Goal: Check status: Check status

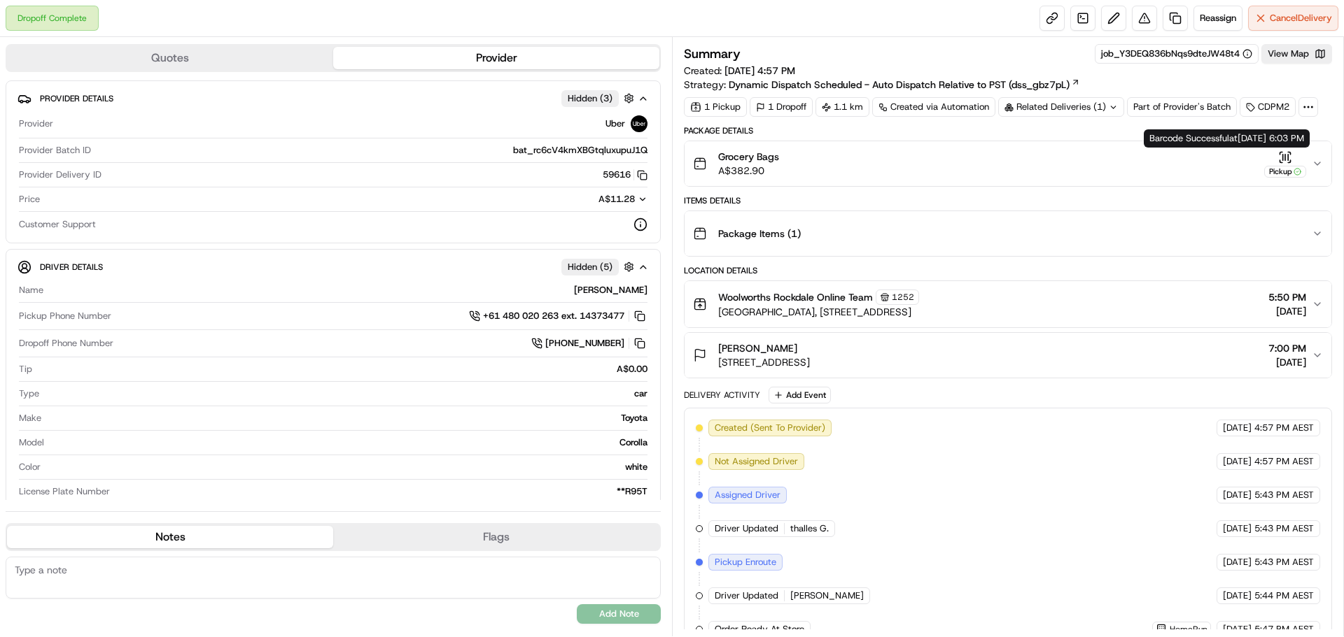
click at [1278, 161] on icon "button" at bounding box center [1285, 157] width 14 height 14
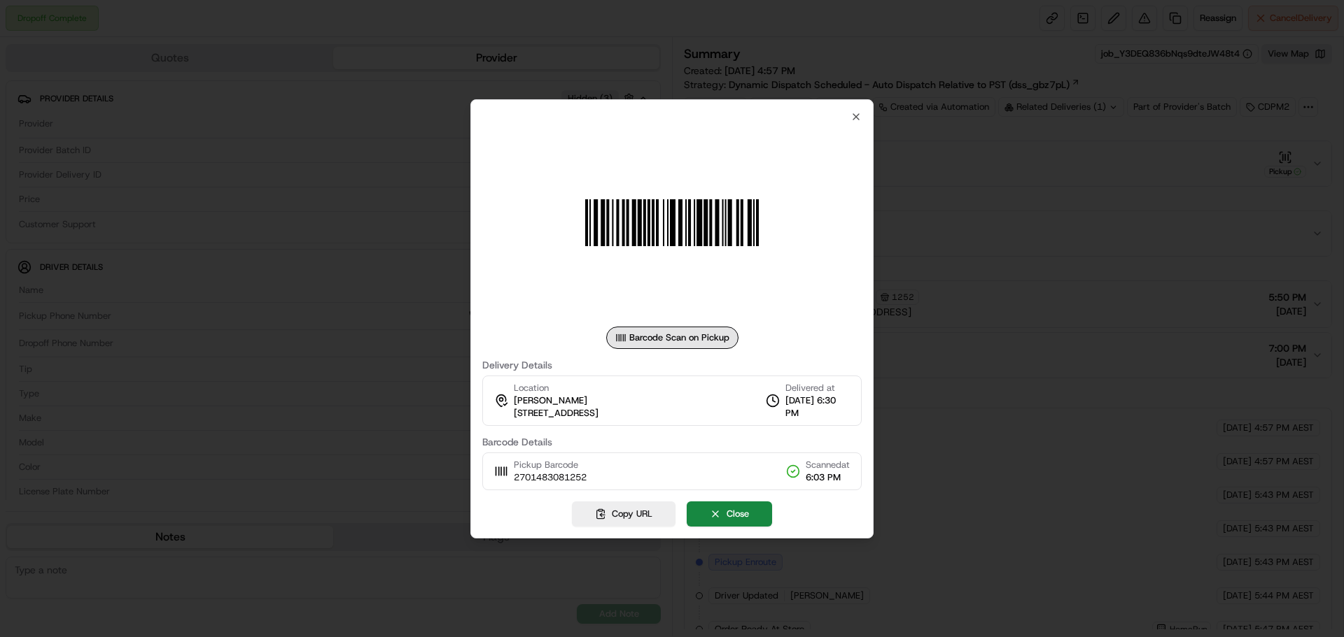
drag, startPoint x: 1059, startPoint y: 108, endPoint x: 1093, endPoint y: 87, distance: 40.2
click at [1060, 108] on div at bounding box center [672, 318] width 1344 height 637
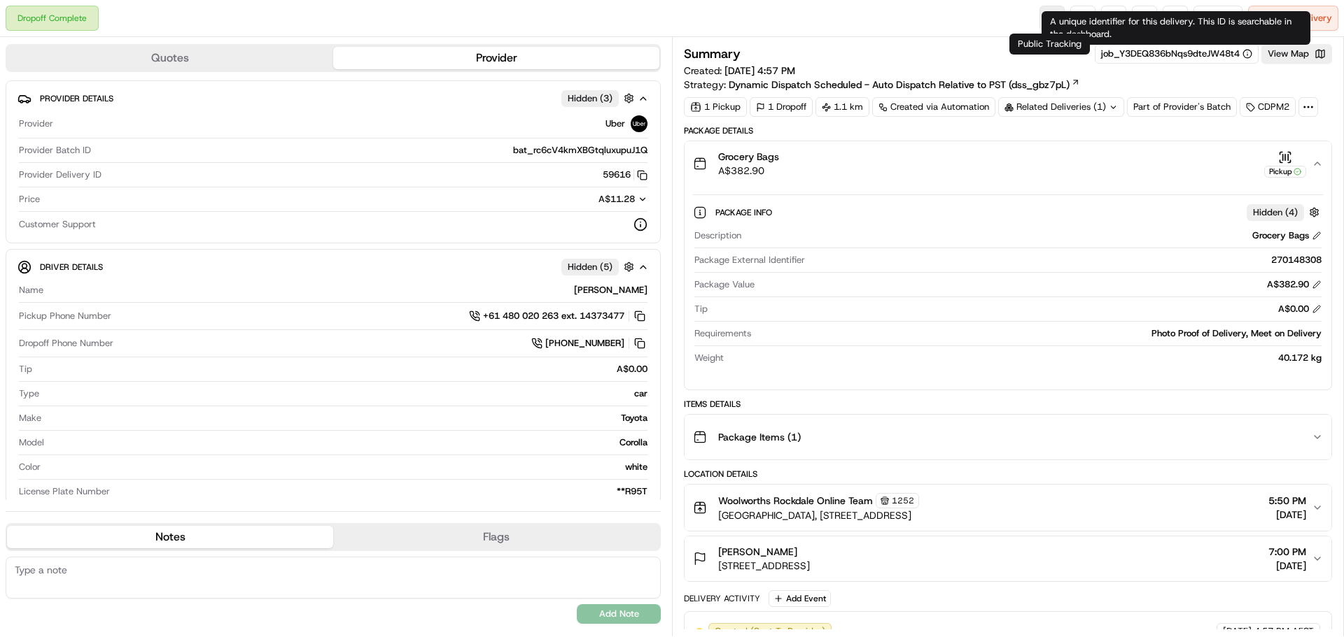
click at [1039, 14] on link at bounding box center [1051, 18] width 25 height 25
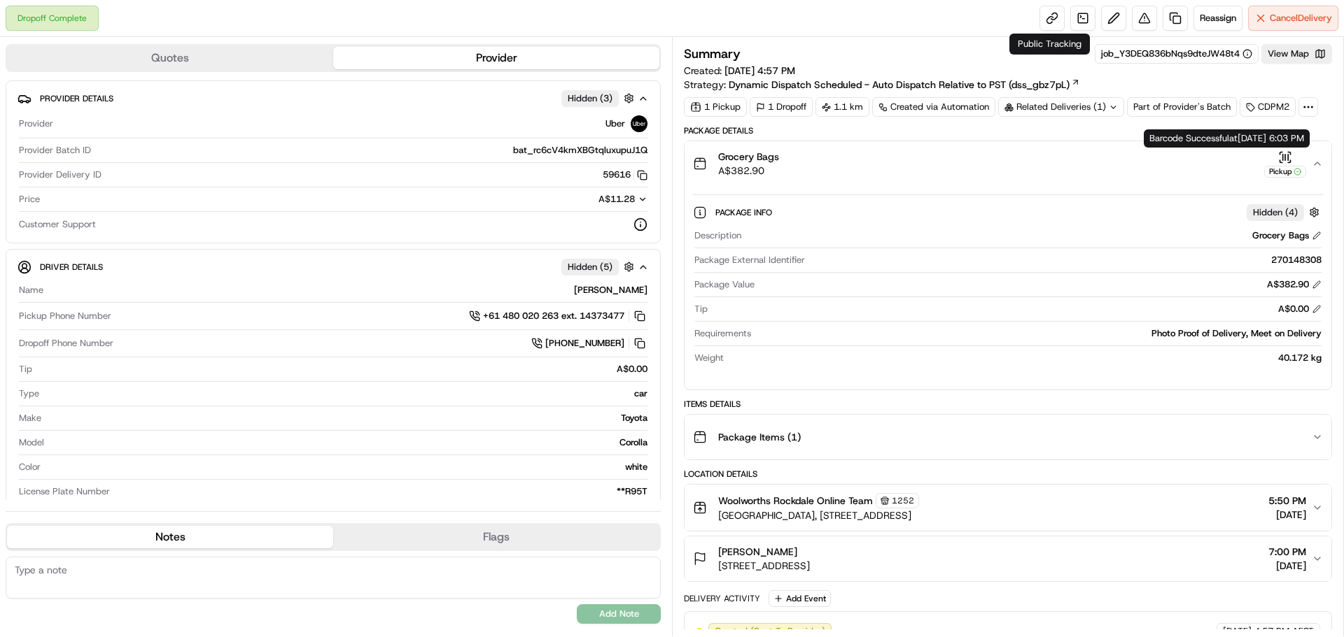
click at [1283, 162] on icon "button" at bounding box center [1285, 157] width 14 height 14
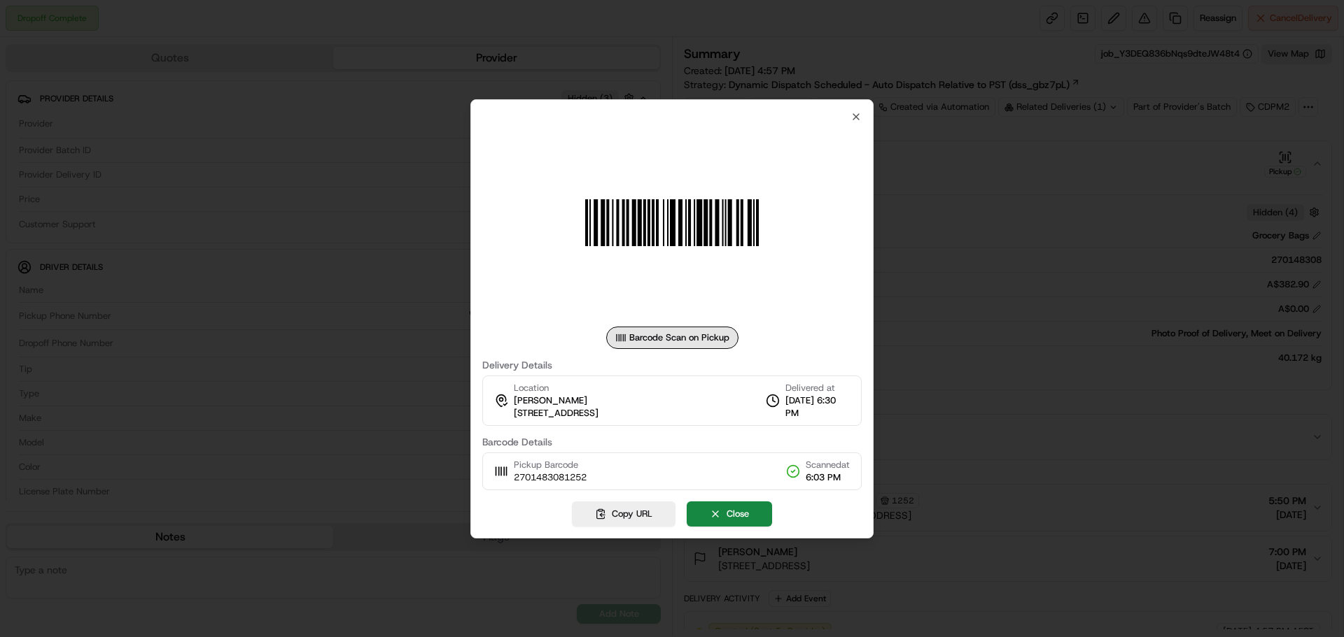
click at [1232, 179] on div at bounding box center [672, 318] width 1344 height 637
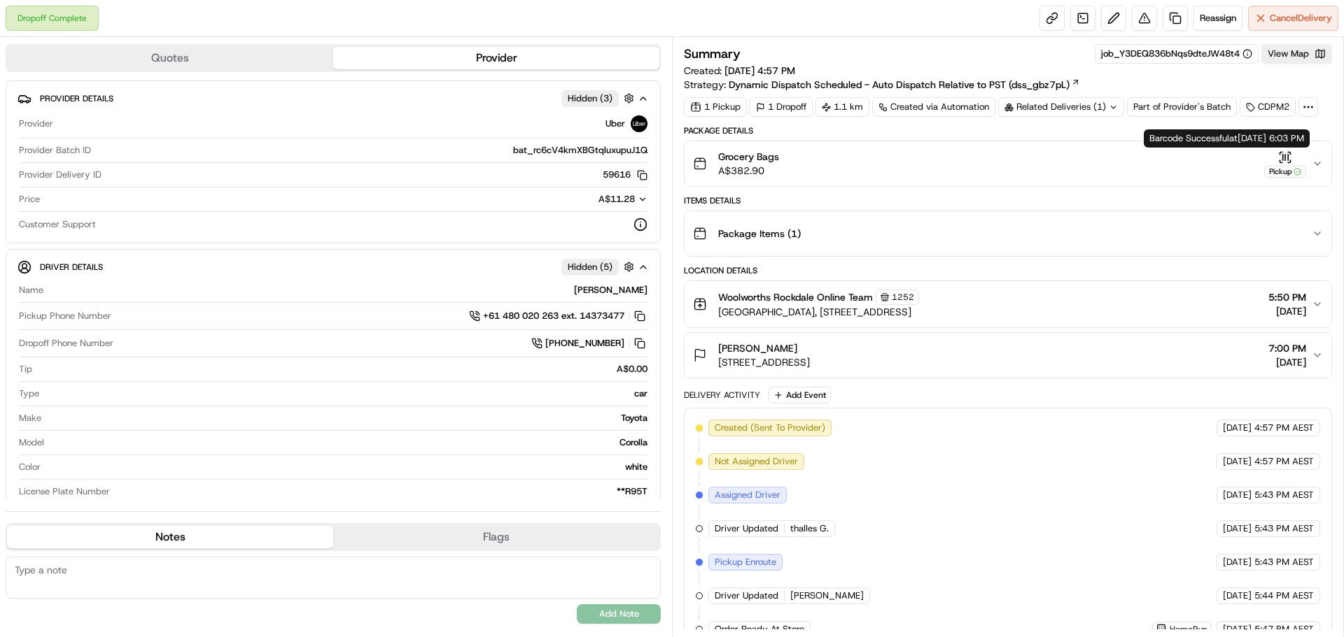
click at [1295, 158] on div "Pickup" at bounding box center [1285, 163] width 42 height 27
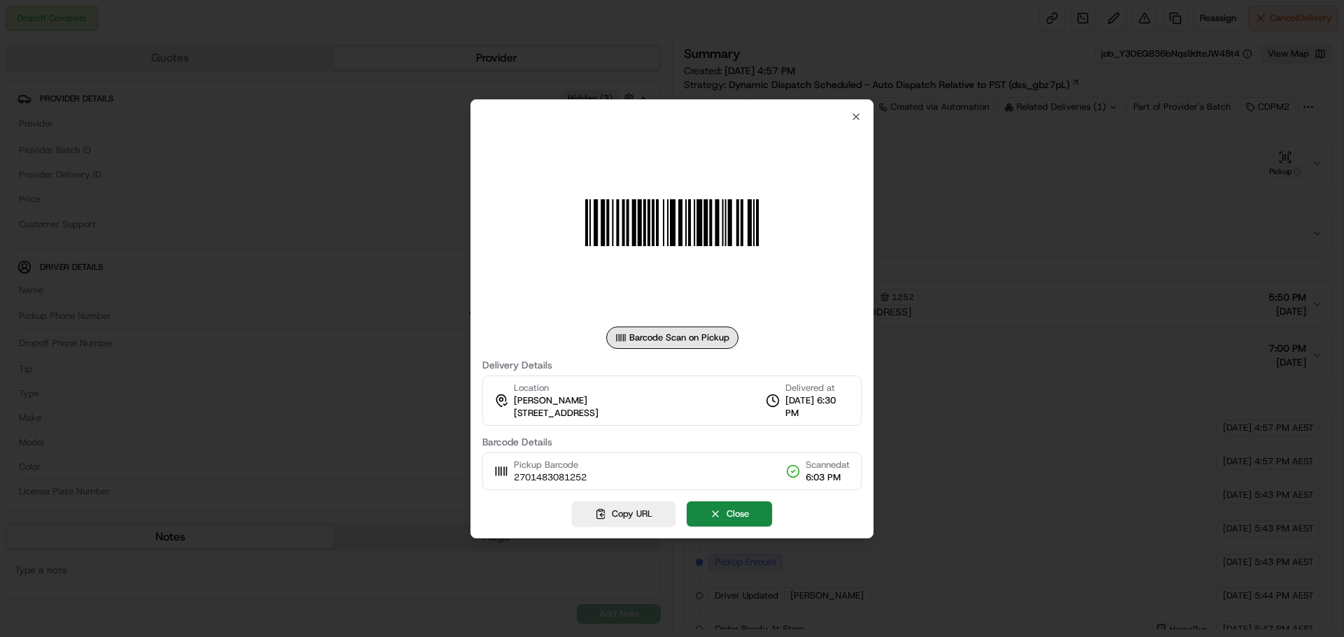
click at [1295, 158] on div at bounding box center [672, 318] width 1344 height 637
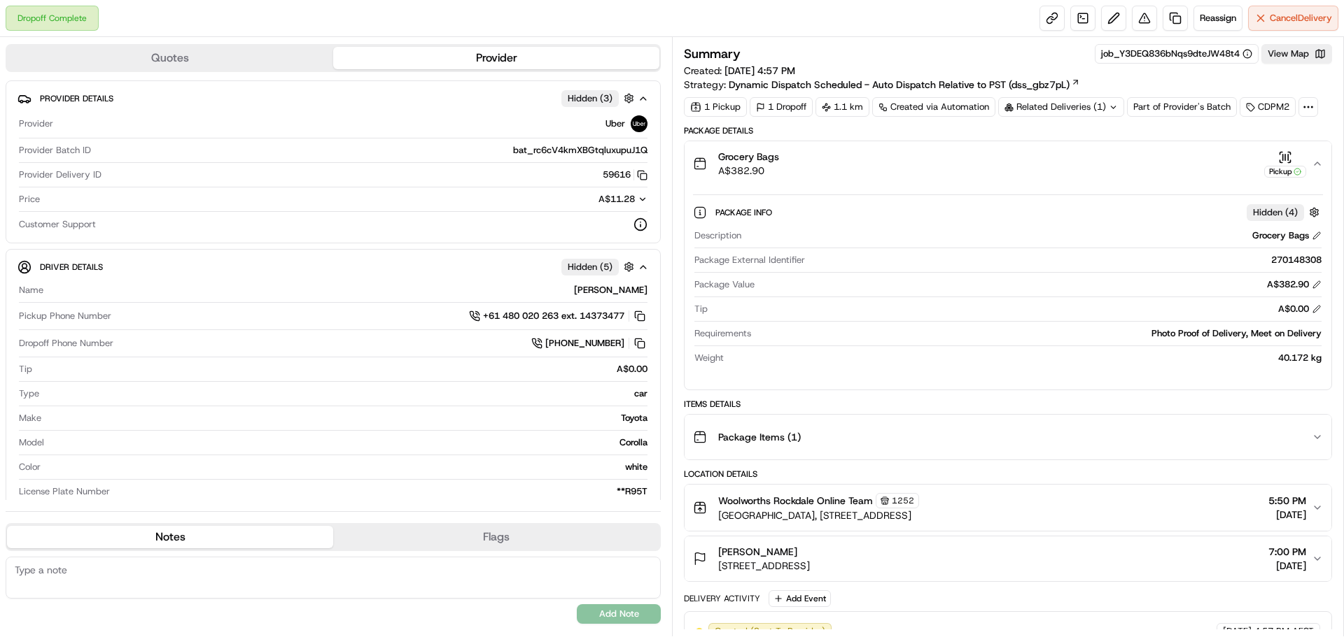
click at [1264, 150] on button "Pickup" at bounding box center [1285, 163] width 42 height 27
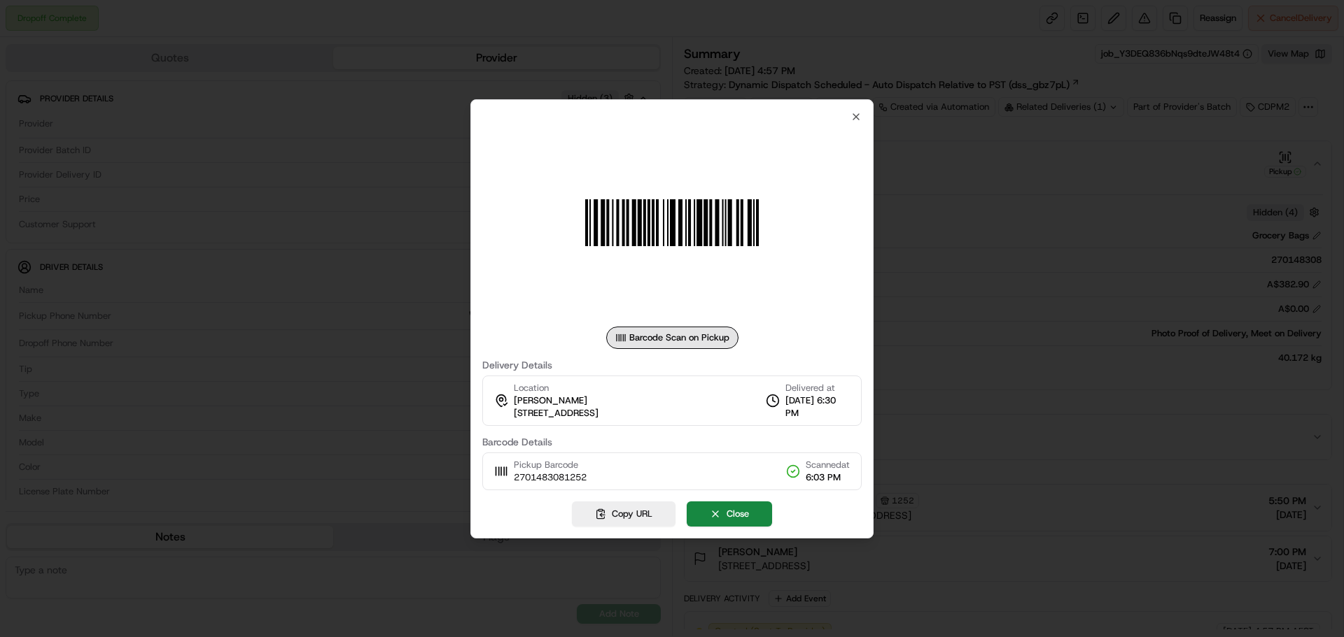
click at [1049, 309] on div at bounding box center [672, 318] width 1344 height 637
